Goal: Information Seeking & Learning: Understand process/instructions

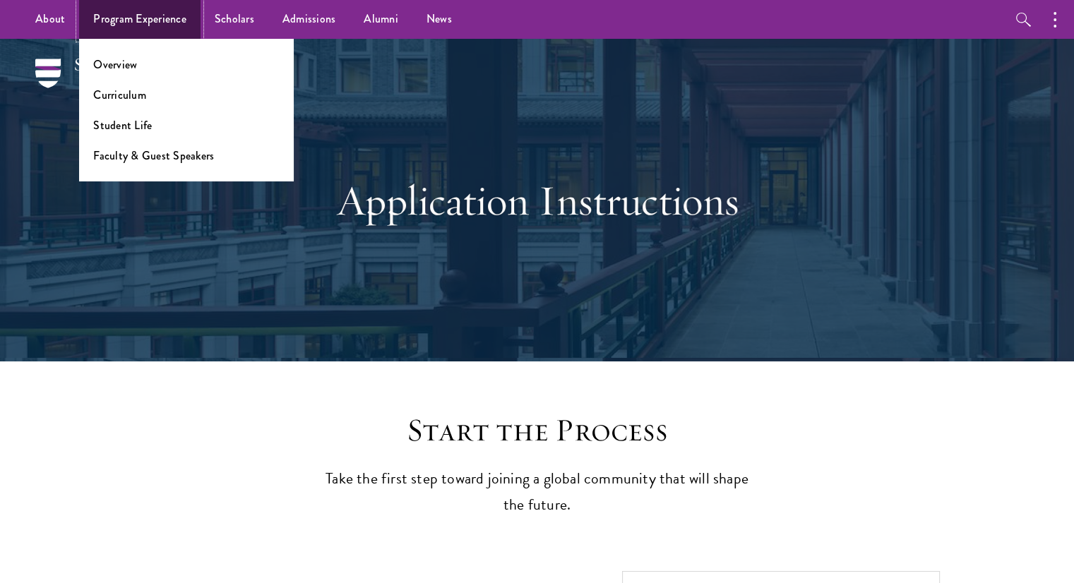
click at [154, 20] on link "Program Experience" at bounding box center [139, 19] width 121 height 39
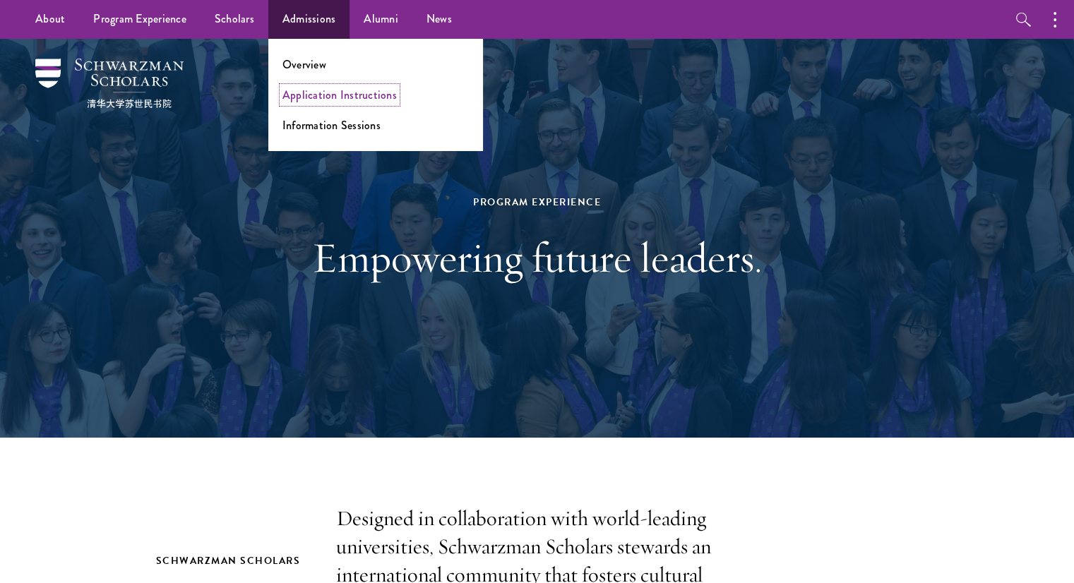
click at [297, 100] on link "Application Instructions" at bounding box center [340, 95] width 114 height 16
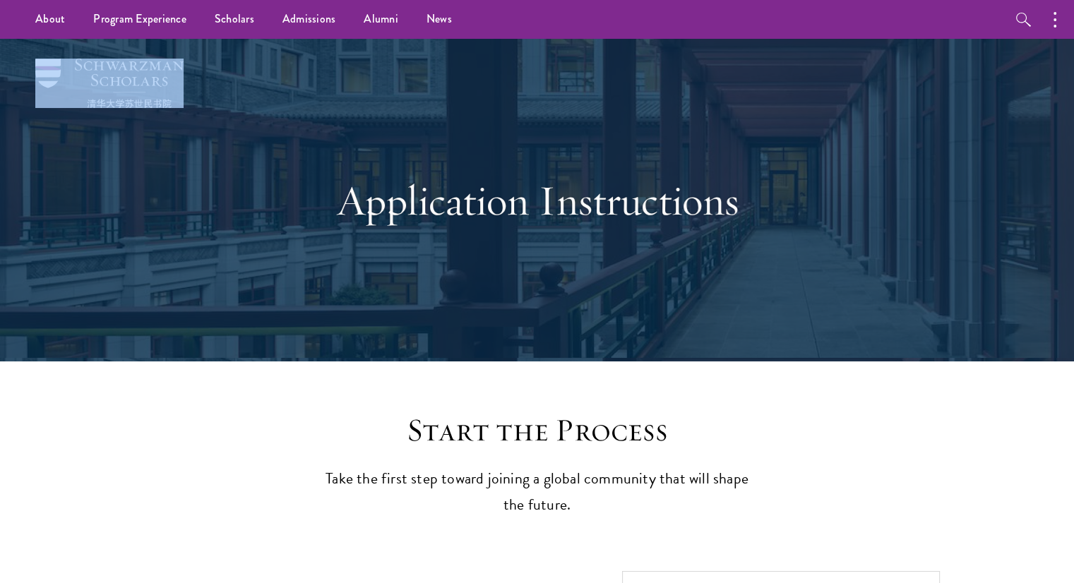
drag, startPoint x: 72, startPoint y: 53, endPoint x: 164, endPoint y: 78, distance: 95.3
click at [164, 78] on div "Application Instructions" at bounding box center [537, 200] width 933 height 323
